Goal: Information Seeking & Learning: Learn about a topic

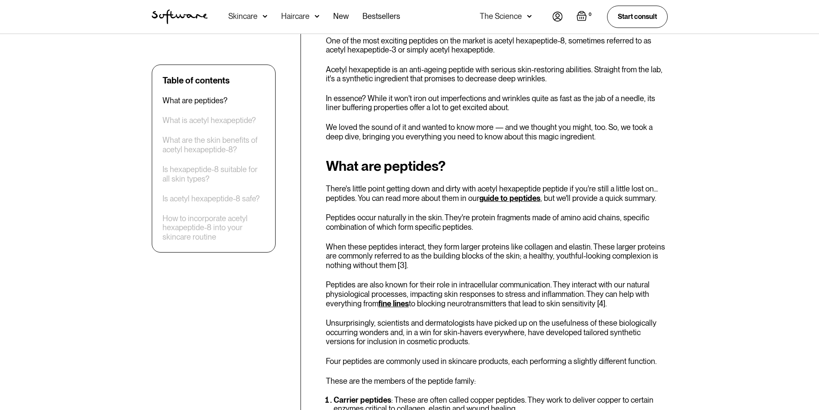
scroll to position [331, 0]
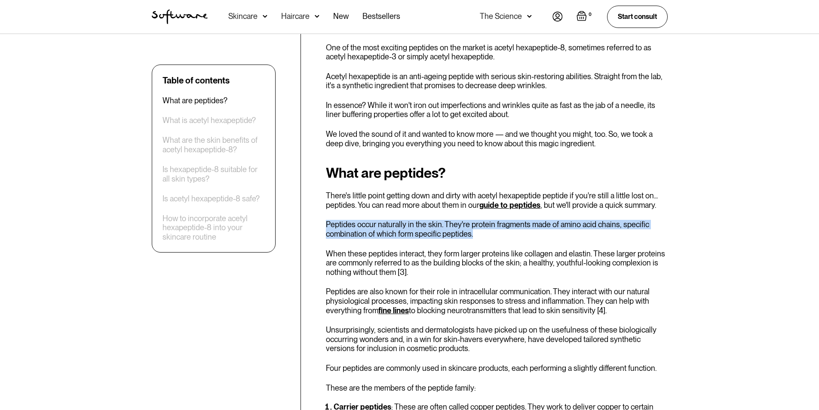
drag, startPoint x: 327, startPoint y: 224, endPoint x: 472, endPoint y: 235, distance: 145.4
click at [472, 235] on p "Peptides occur naturally in the skin. They're protein fragments made of amino a…" at bounding box center [497, 229] width 342 height 18
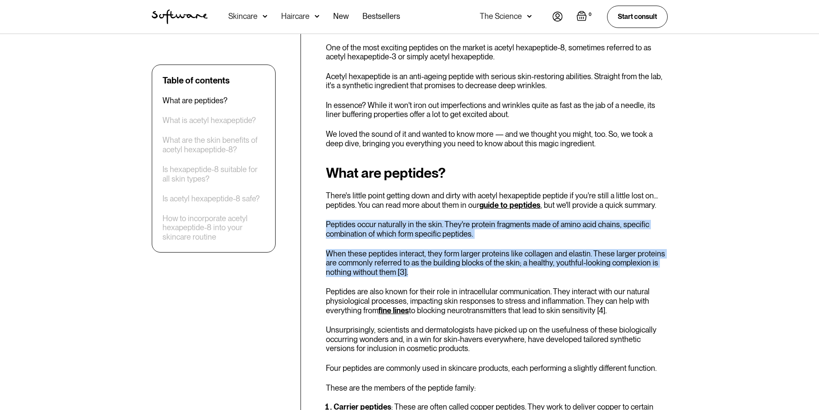
drag, startPoint x: 326, startPoint y: 224, endPoint x: 416, endPoint y: 269, distance: 100.9
click at [416, 269] on div "What are peptides? There's little point getting down and dirty with acetyl hexa…" at bounding box center [497, 347] width 342 height 365
copy div "Peptides occur naturally in the skin. They're protein fragments made of amino a…"
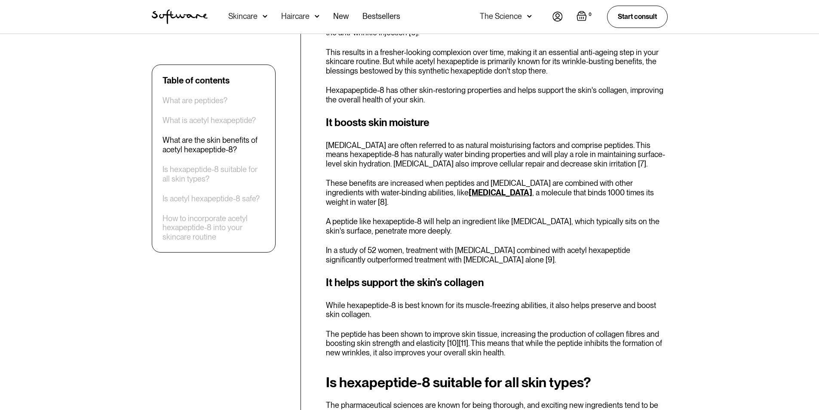
scroll to position [1105, 0]
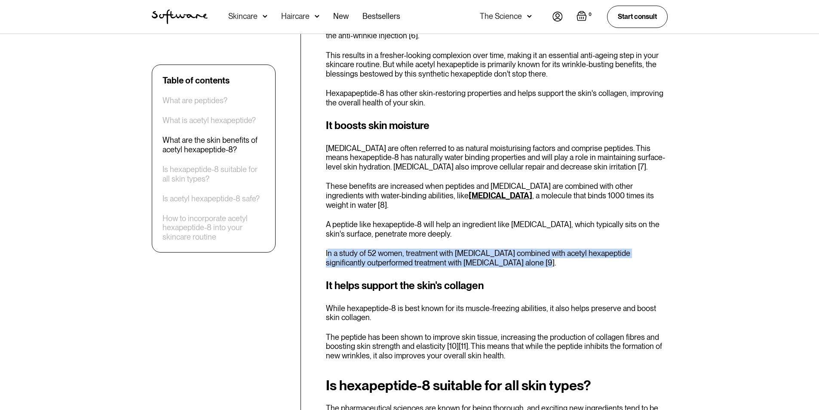
drag, startPoint x: 327, startPoint y: 242, endPoint x: 493, endPoint y: 254, distance: 166.4
click at [493, 254] on p "In a study of 52 women, treatment with [MEDICAL_DATA] combined with acetyl hexa…" at bounding box center [497, 258] width 342 height 18
copy p "n a study of 52 women, treatment with [MEDICAL_DATA] combined with acetyl hexap…"
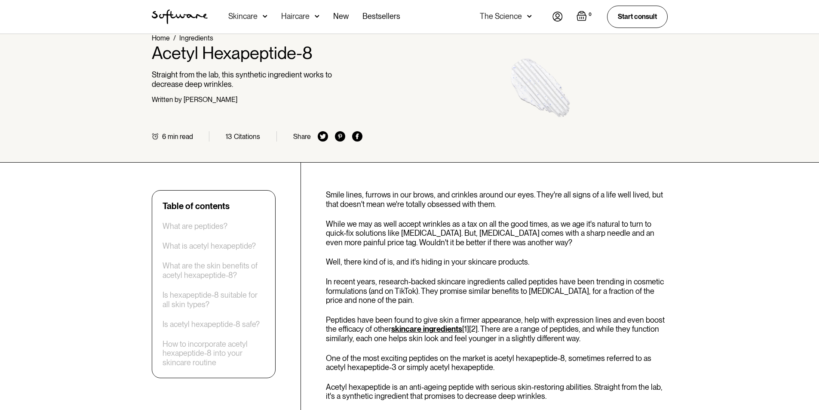
scroll to position [0, 0]
